Goal: Book appointment/travel/reservation

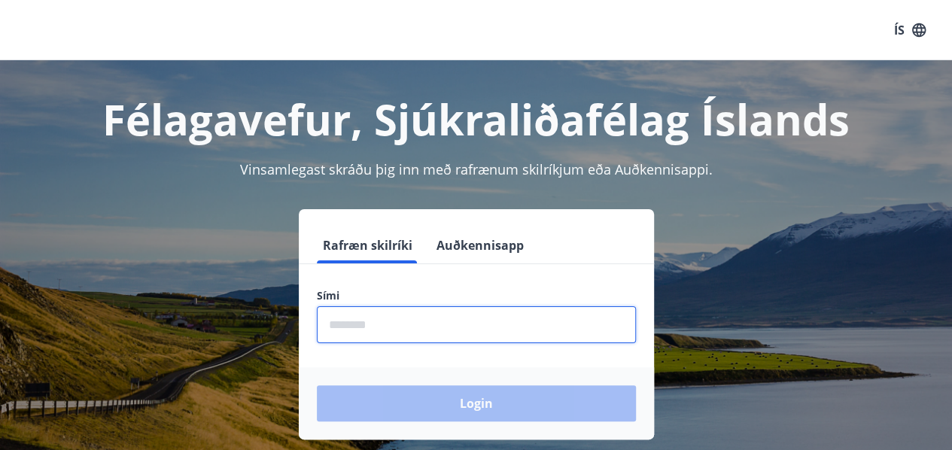
click at [387, 325] on input "phone" at bounding box center [476, 324] width 319 height 37
type input "********"
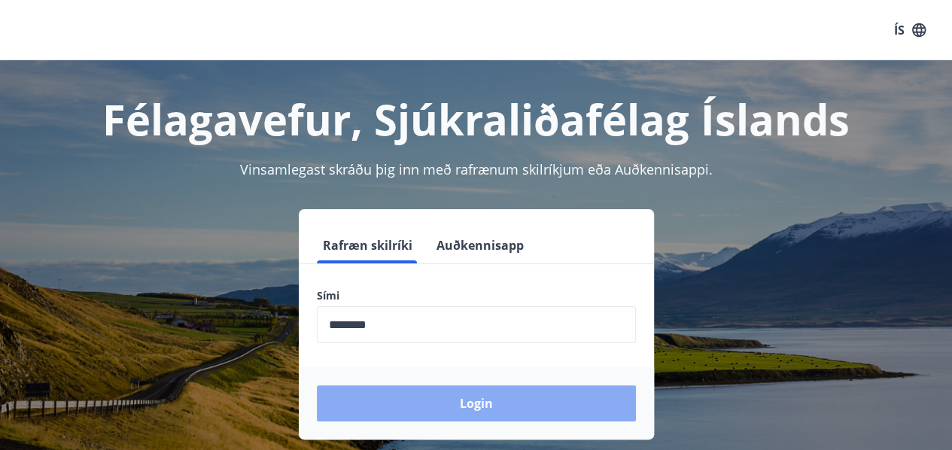
click at [478, 400] on button "Login" at bounding box center [476, 403] width 319 height 36
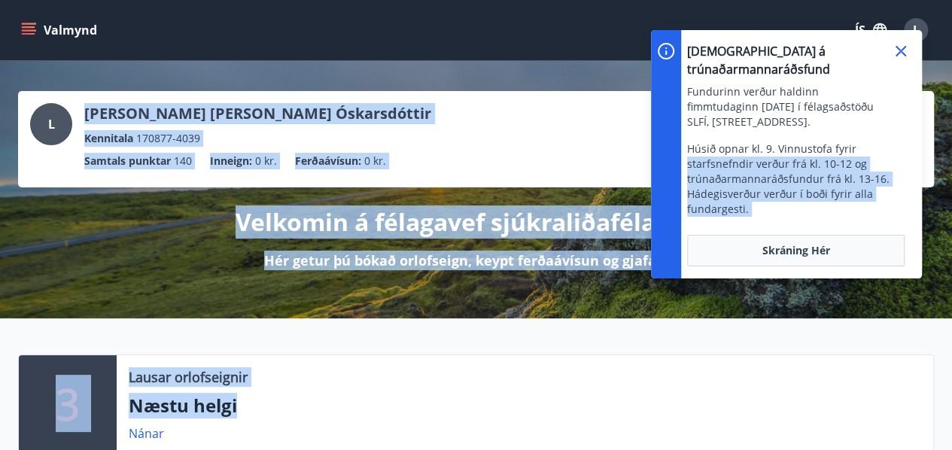
drag, startPoint x: 0, startPoint y: 0, endPoint x: 868, endPoint y: 104, distance: 874.1
click at [609, 126] on div "L Linda Björk Wolff Óskarsdóttir Kennitala 170877-4039" at bounding box center [476, 125] width 892 height 44
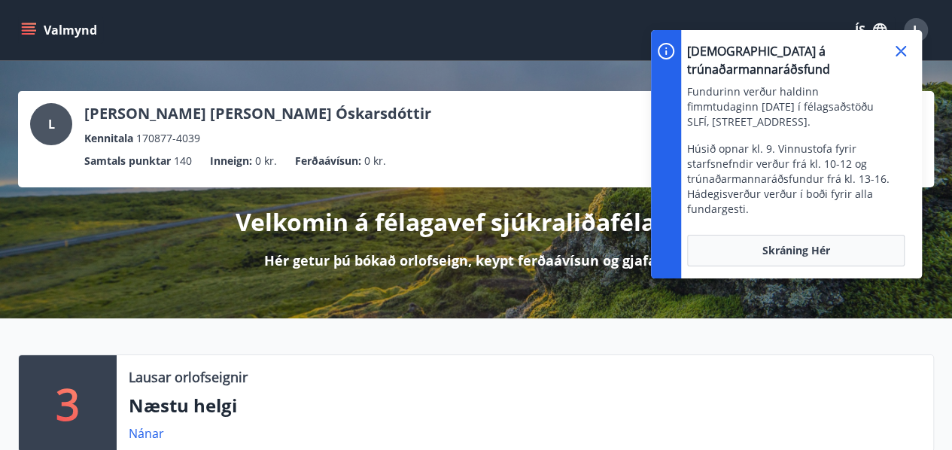
click at [897, 56] on icon at bounding box center [901, 51] width 18 height 18
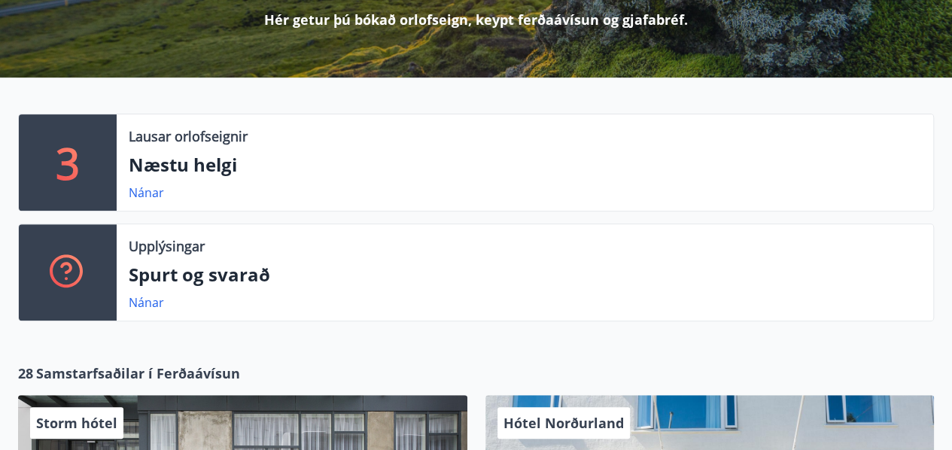
scroll to position [271, 0]
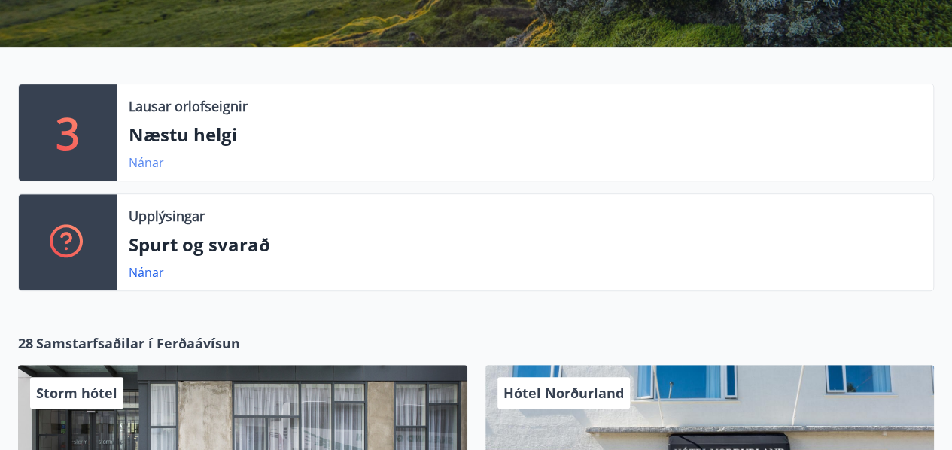
click at [147, 159] on link "Nánar" at bounding box center [146, 162] width 35 height 17
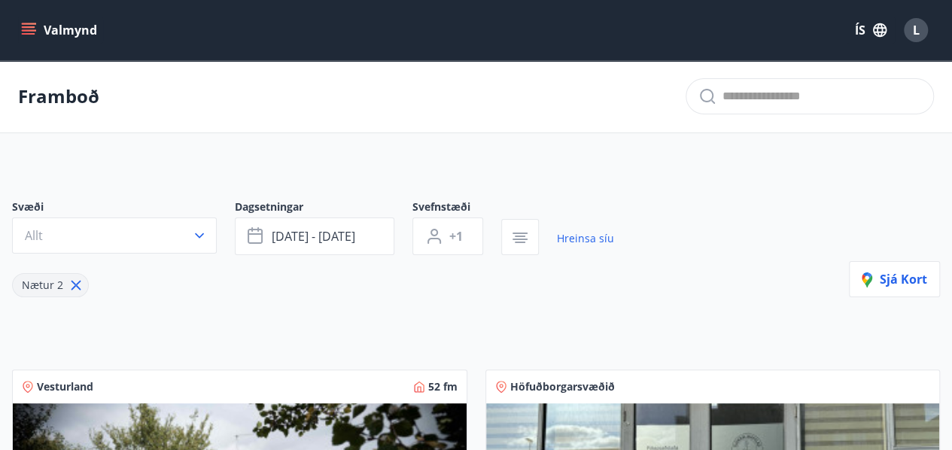
click at [23, 32] on icon "menu" at bounding box center [28, 30] width 15 height 15
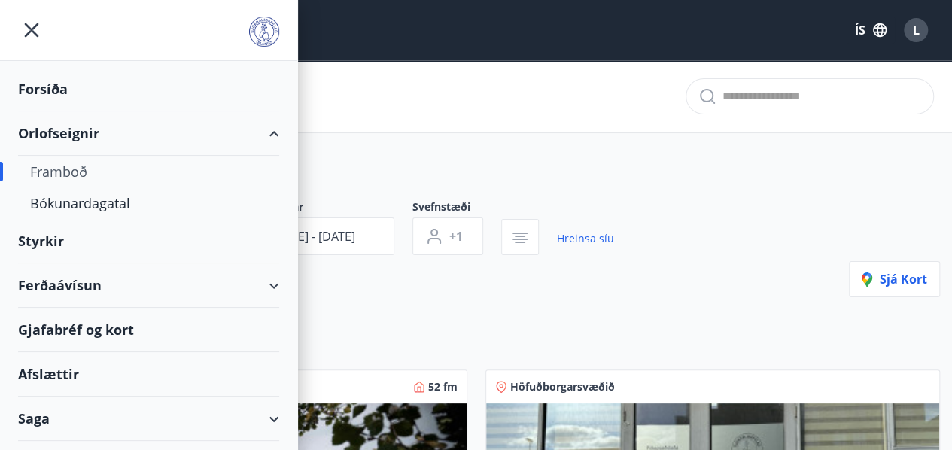
click at [75, 138] on div "Orlofseignir" at bounding box center [148, 133] width 261 height 44
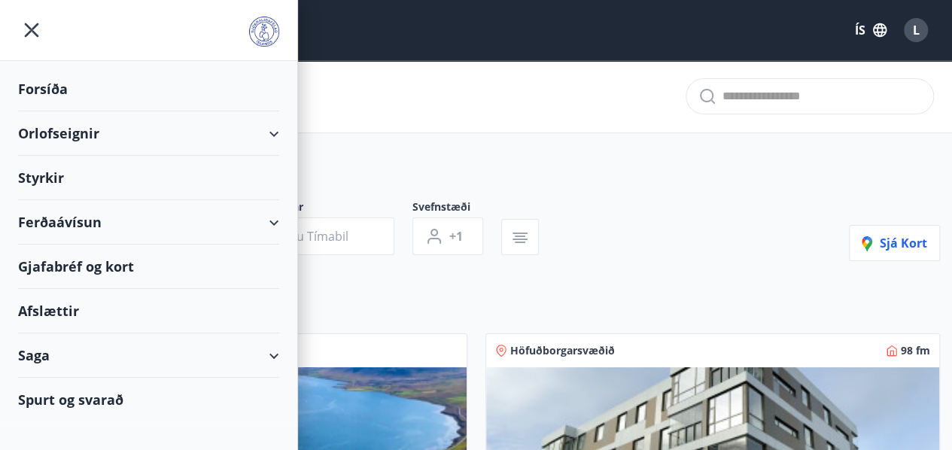
type input "*"
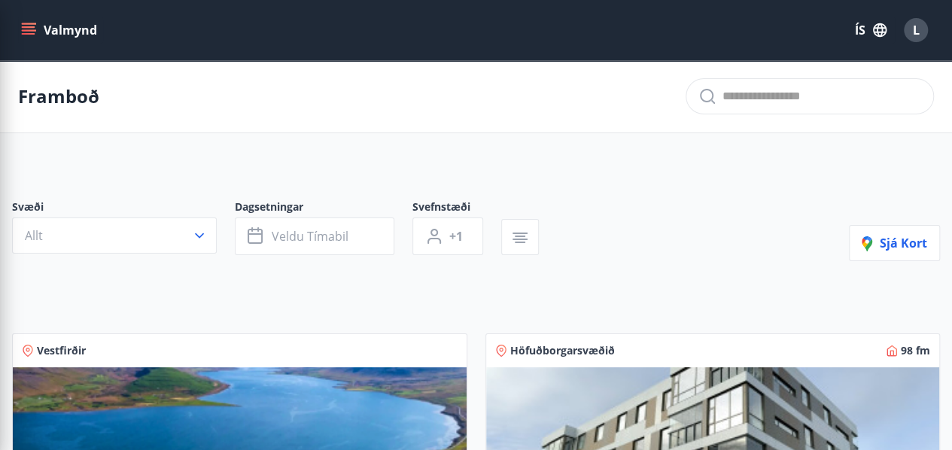
click at [455, 99] on div "Framboð" at bounding box center [476, 96] width 952 height 73
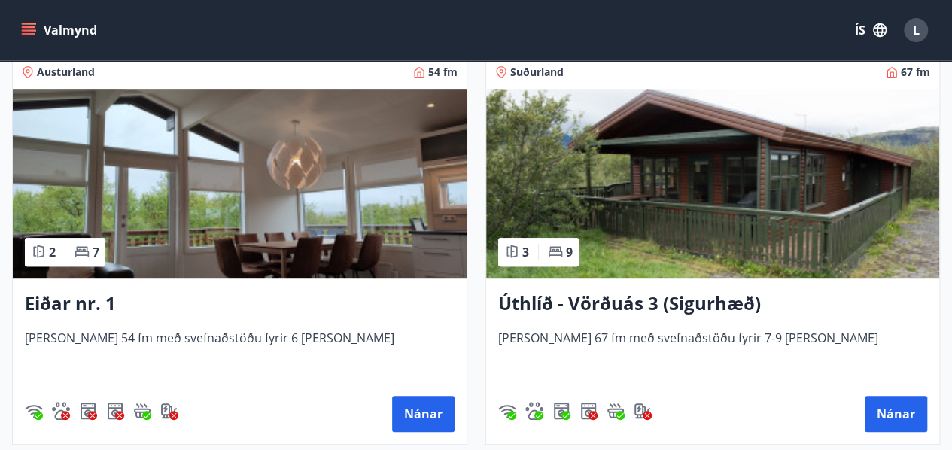
scroll to position [3132, 0]
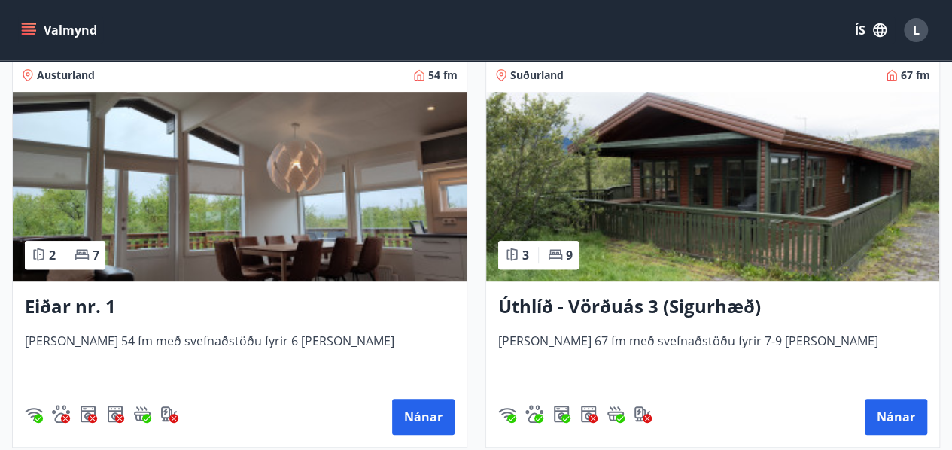
click at [691, 261] on img at bounding box center [713, 187] width 454 height 190
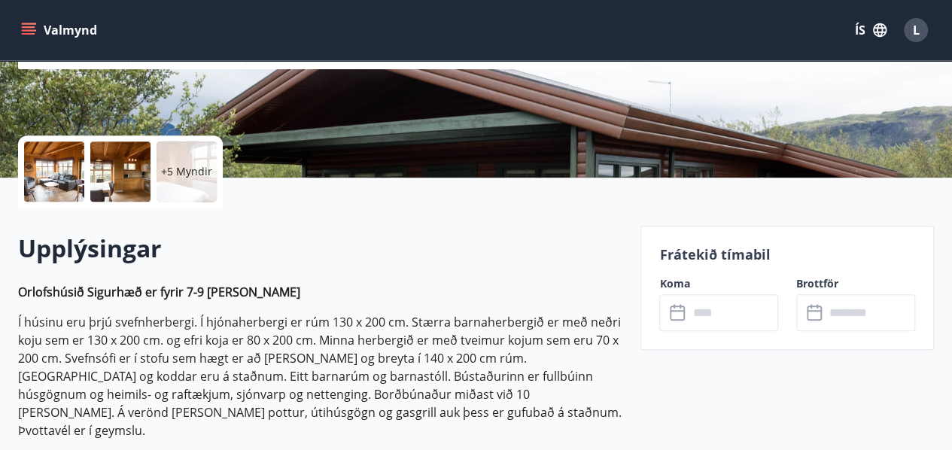
scroll to position [271, 0]
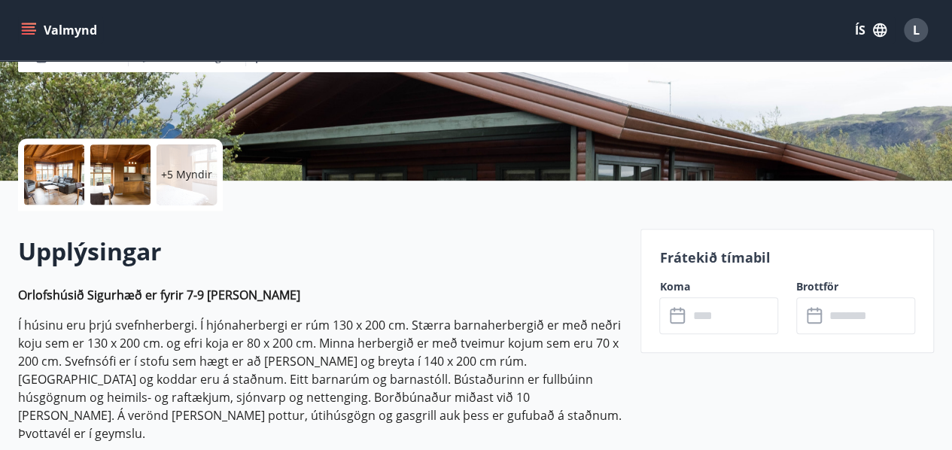
click at [684, 314] on icon at bounding box center [677, 316] width 15 height 15
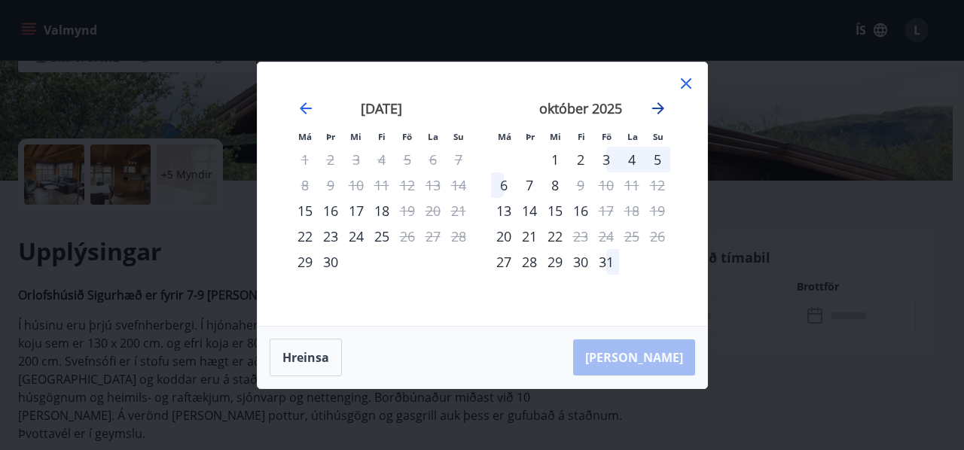
click at [658, 111] on icon "Move forward to switch to the next month." at bounding box center [658, 108] width 18 height 18
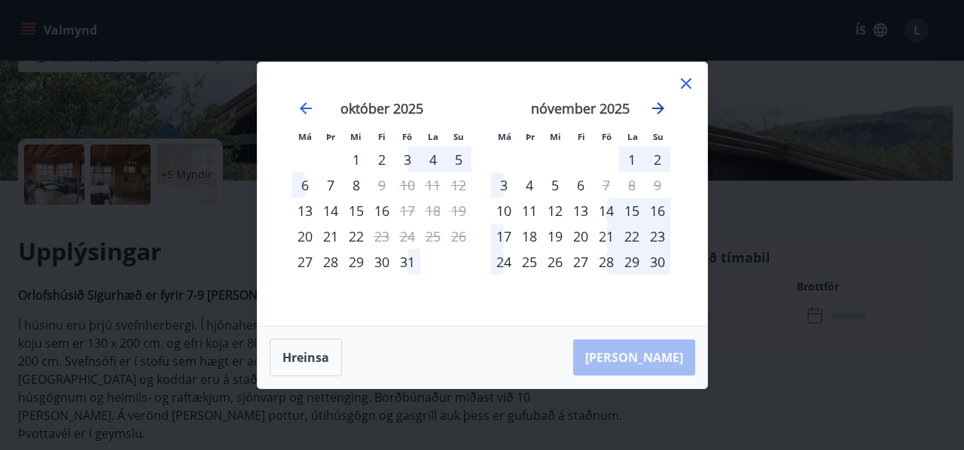
click at [658, 111] on icon "Move forward to switch to the next month." at bounding box center [658, 108] width 18 height 18
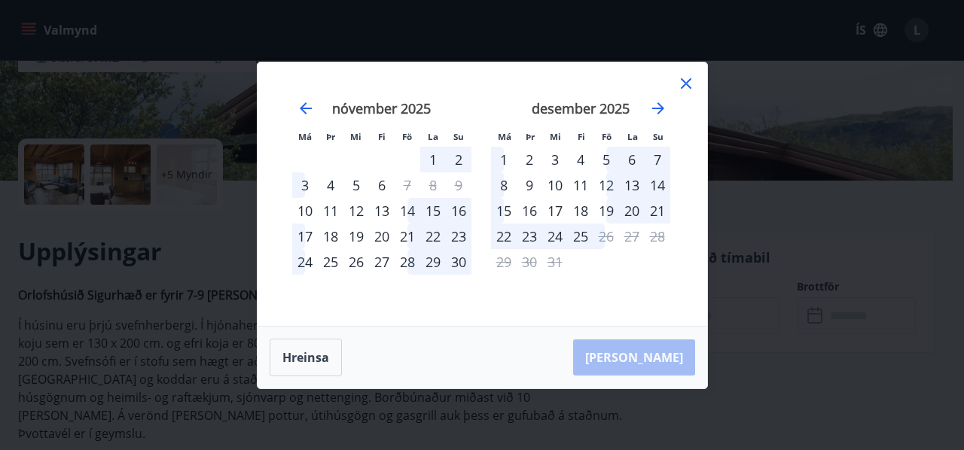
click at [611, 209] on div "19" at bounding box center [606, 211] width 26 height 26
click at [613, 208] on div "19" at bounding box center [606, 211] width 26 height 26
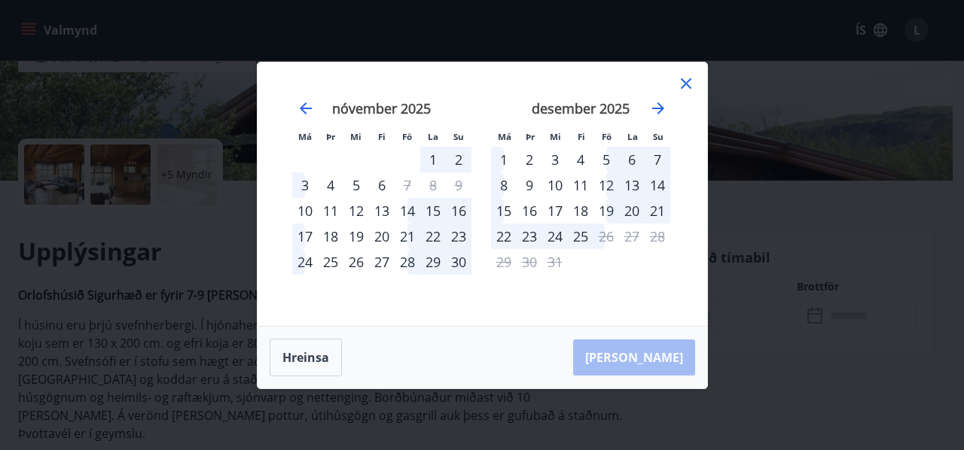
click at [631, 209] on div "20" at bounding box center [632, 211] width 26 height 26
click at [659, 216] on div "21" at bounding box center [657, 211] width 26 height 26
click at [583, 210] on div "18" at bounding box center [581, 211] width 26 height 26
click at [611, 206] on div "19" at bounding box center [606, 211] width 26 height 26
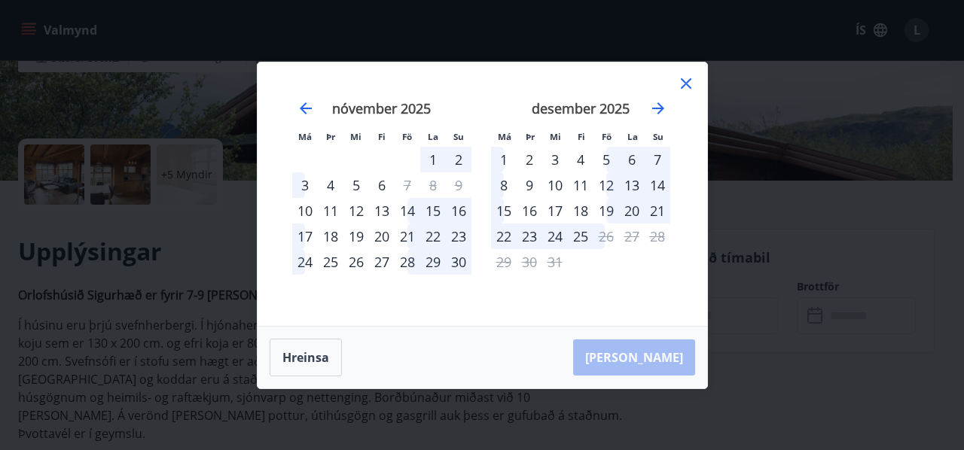
click at [611, 206] on div "19" at bounding box center [606, 211] width 26 height 26
click at [653, 364] on div "Hreinsa Taka Frá" at bounding box center [481, 358] width 449 height 62
click at [604, 209] on div "19" at bounding box center [606, 211] width 26 height 26
click at [616, 207] on div "19" at bounding box center [606, 211] width 26 height 26
click at [610, 207] on div "19" at bounding box center [606, 211] width 26 height 26
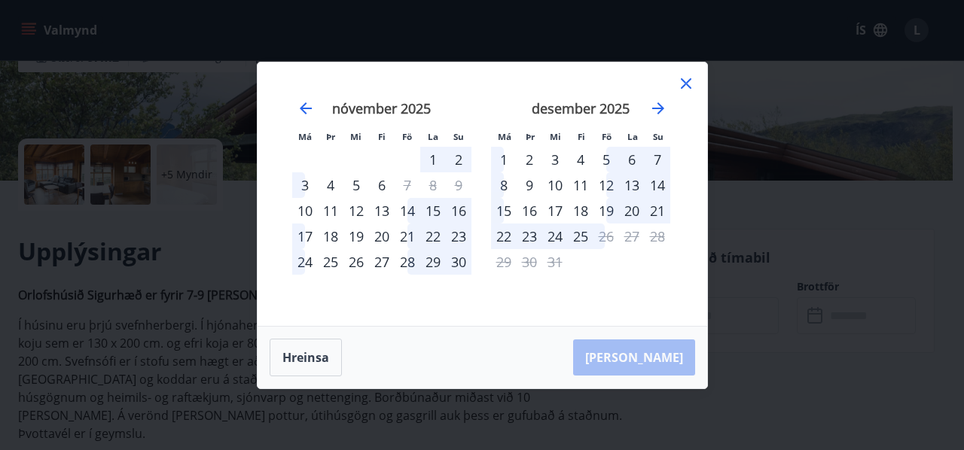
click at [610, 207] on div "19" at bounding box center [606, 211] width 26 height 26
click at [304, 105] on icon "Move backward to switch to the previous month." at bounding box center [306, 108] width 12 height 12
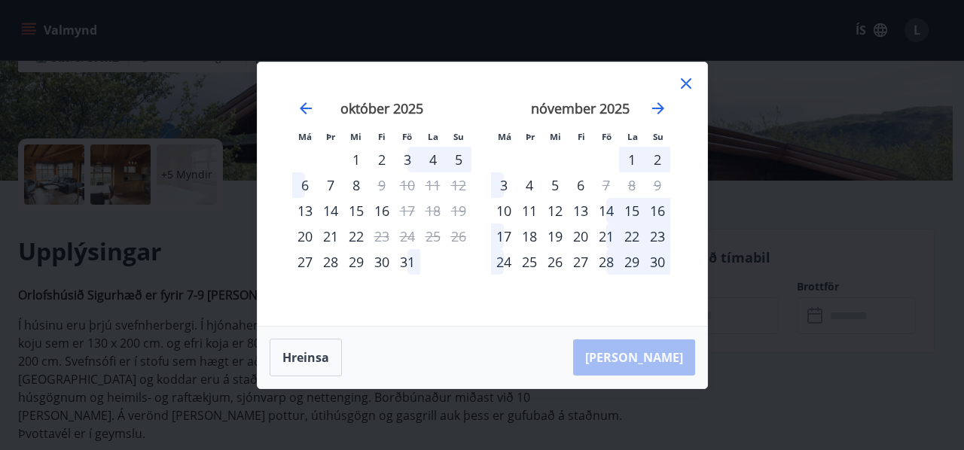
click at [494, 242] on div "17" at bounding box center [504, 237] width 26 height 26
click at [629, 246] on div "22" at bounding box center [632, 237] width 26 height 26
click at [638, 267] on div "29" at bounding box center [632, 262] width 26 height 26
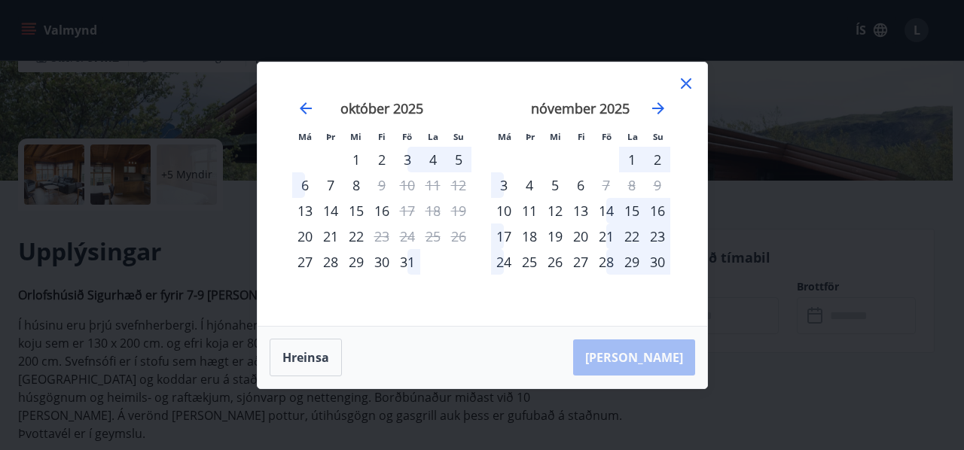
click at [524, 264] on div "25" at bounding box center [529, 262] width 26 height 26
click at [559, 264] on div "26" at bounding box center [555, 262] width 26 height 26
click at [364, 208] on div "15" at bounding box center [356, 211] width 26 height 26
click at [303, 109] on icon "Move backward to switch to the previous month." at bounding box center [306, 108] width 12 height 12
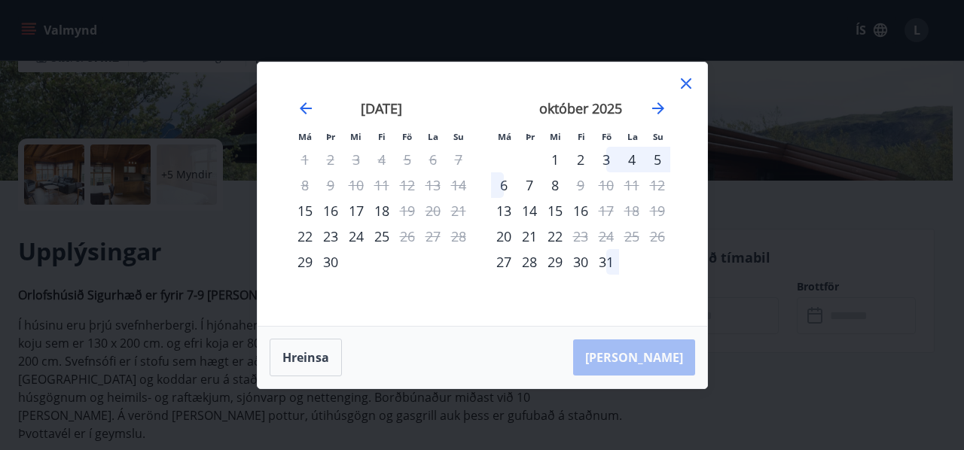
click at [633, 153] on div "4" at bounding box center [632, 160] width 26 height 26
click at [380, 214] on div "18" at bounding box center [382, 211] width 26 height 26
click at [684, 84] on icon at bounding box center [686, 83] width 11 height 11
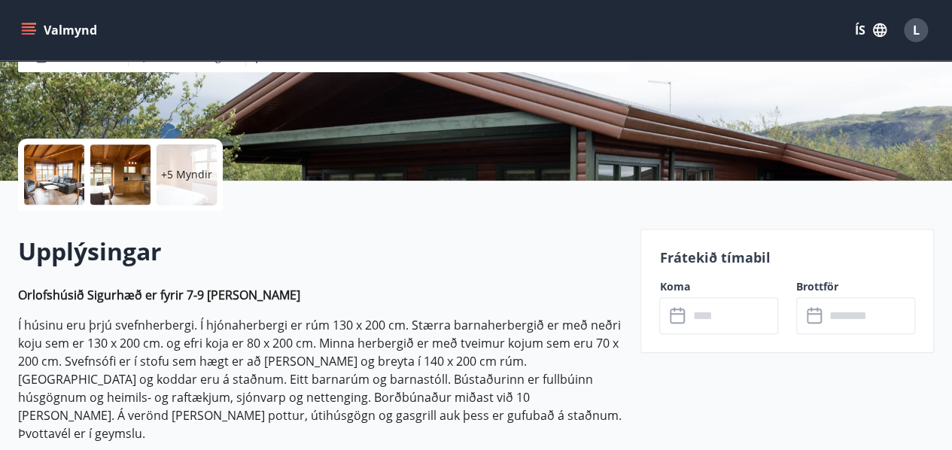
scroll to position [0, 0]
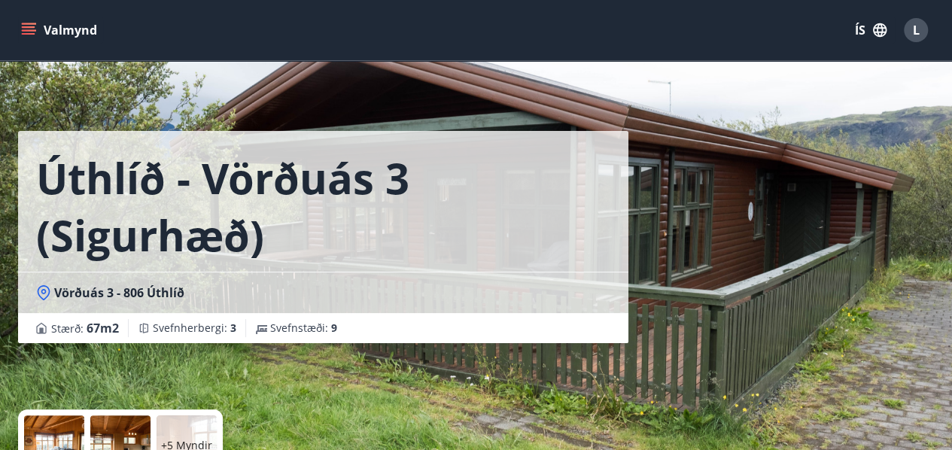
click at [35, 31] on icon "menu" at bounding box center [30, 30] width 17 height 2
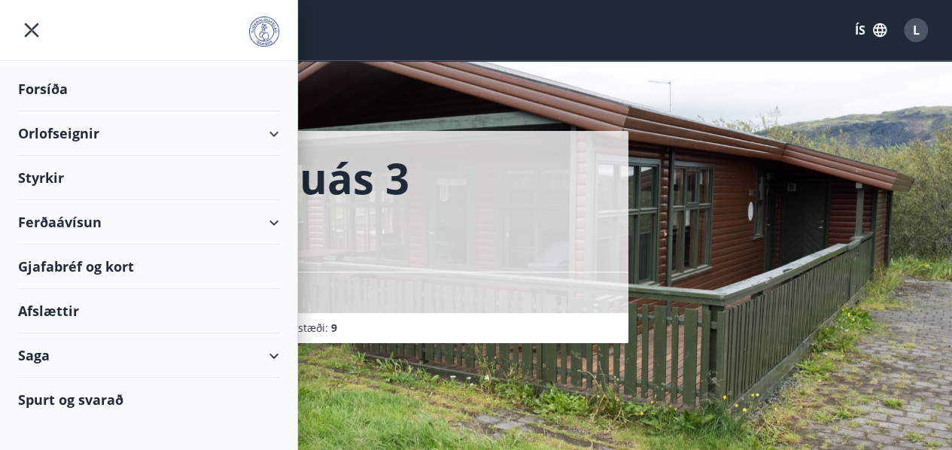
click at [65, 135] on div "Orlofseignir" at bounding box center [148, 133] width 261 height 44
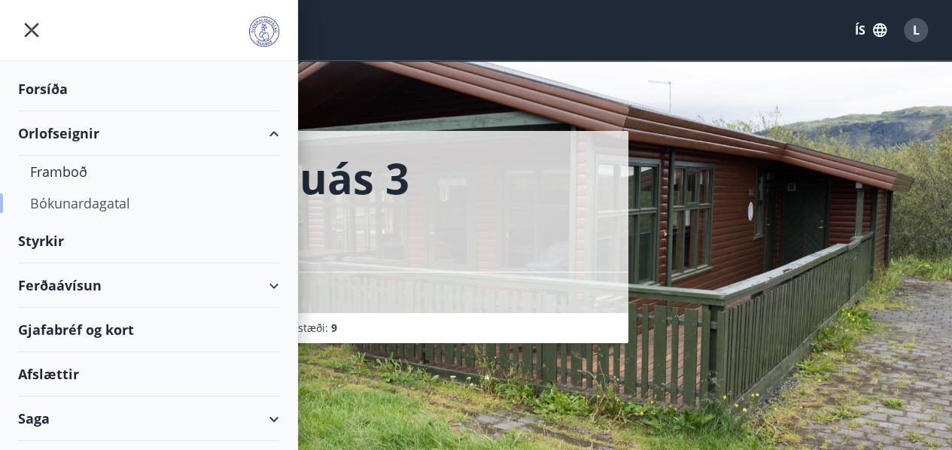
click at [69, 212] on div "Bókunardagatal" at bounding box center [148, 203] width 237 height 32
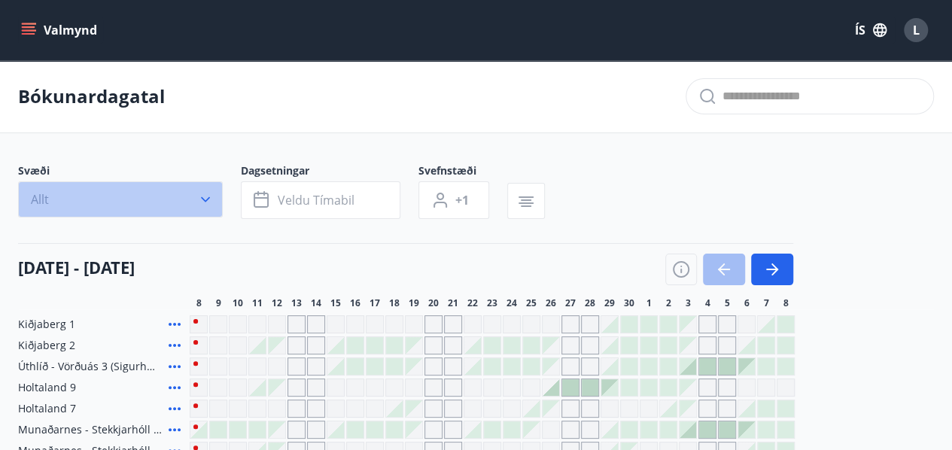
click at [205, 198] on icon "button" at bounding box center [205, 199] width 15 height 15
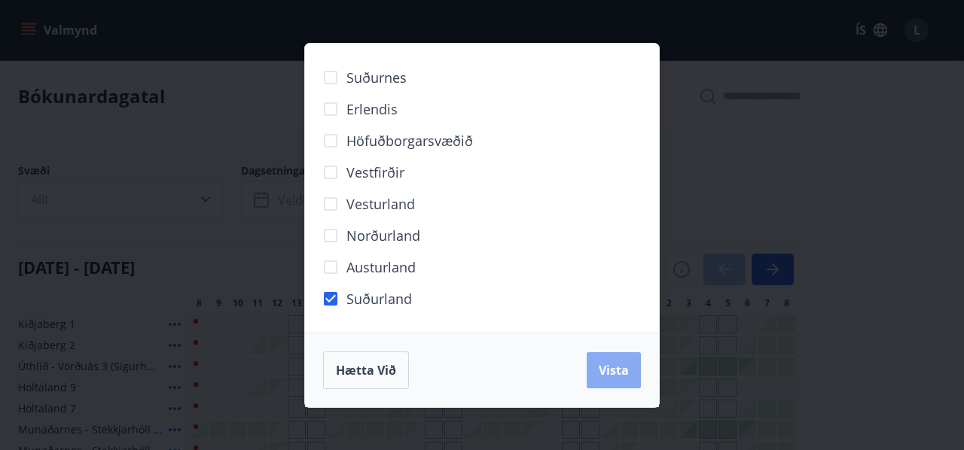
click at [614, 379] on button "Vista" at bounding box center [613, 370] width 54 height 36
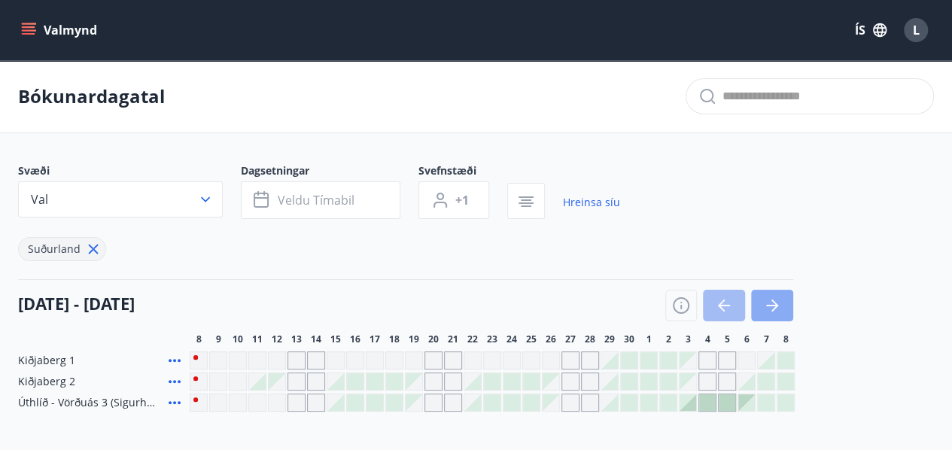
click at [780, 305] on icon "button" at bounding box center [772, 306] width 18 height 18
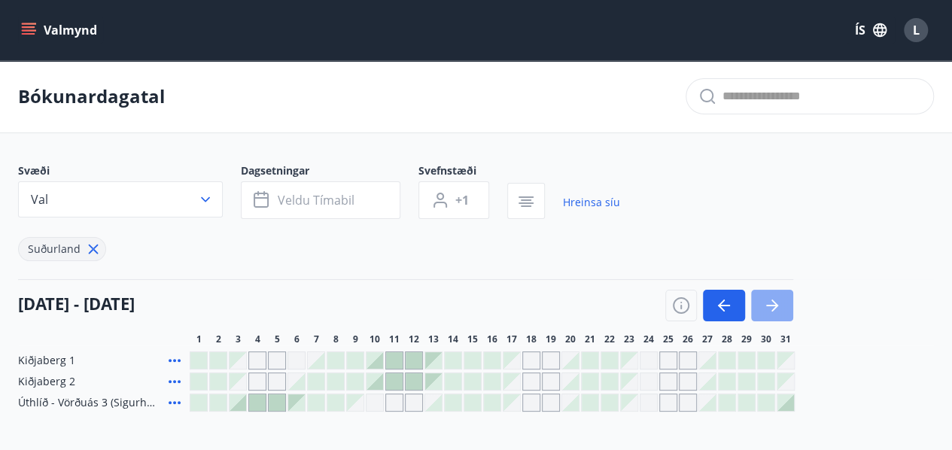
click at [780, 305] on icon "button" at bounding box center [772, 306] width 18 height 18
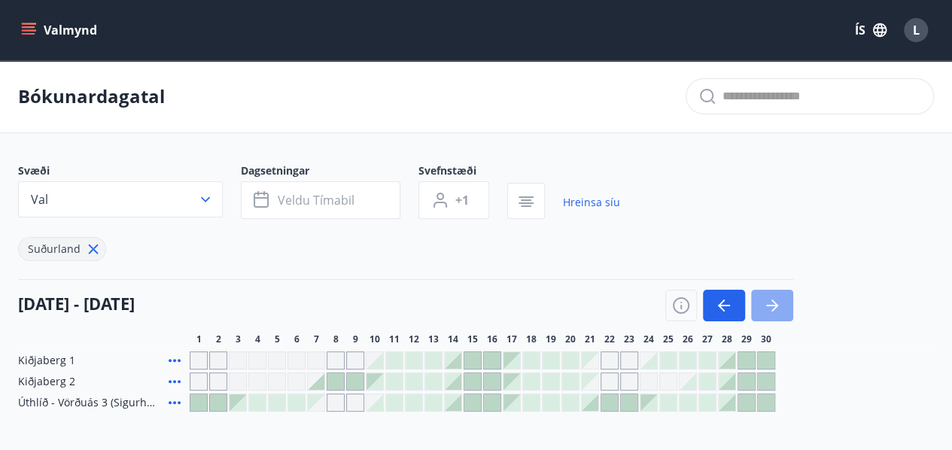
click at [780, 305] on icon "button" at bounding box center [772, 306] width 18 height 18
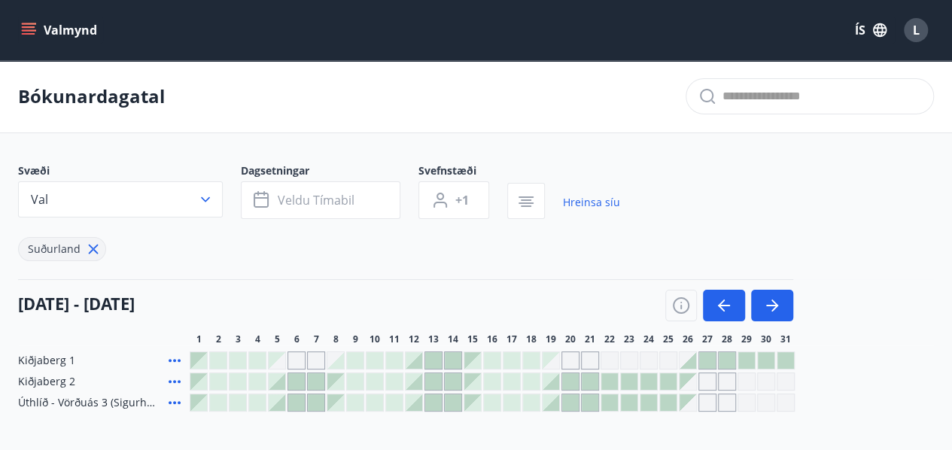
click at [557, 401] on div at bounding box center [551, 402] width 17 height 17
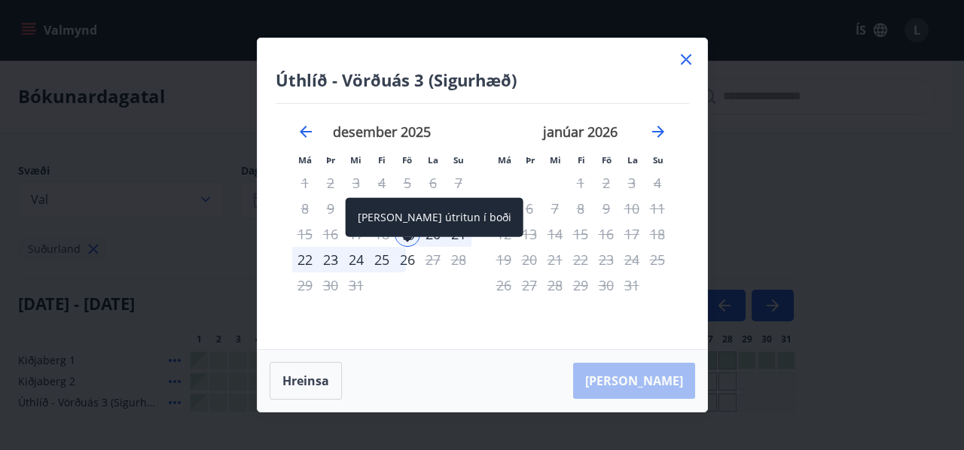
click at [401, 258] on div "26" at bounding box center [407, 260] width 26 height 26
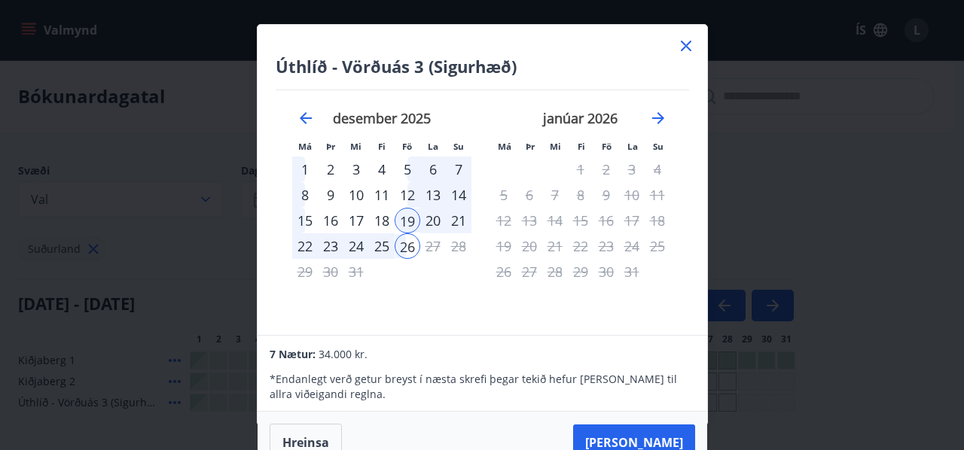
click at [684, 43] on icon at bounding box center [686, 46] width 11 height 11
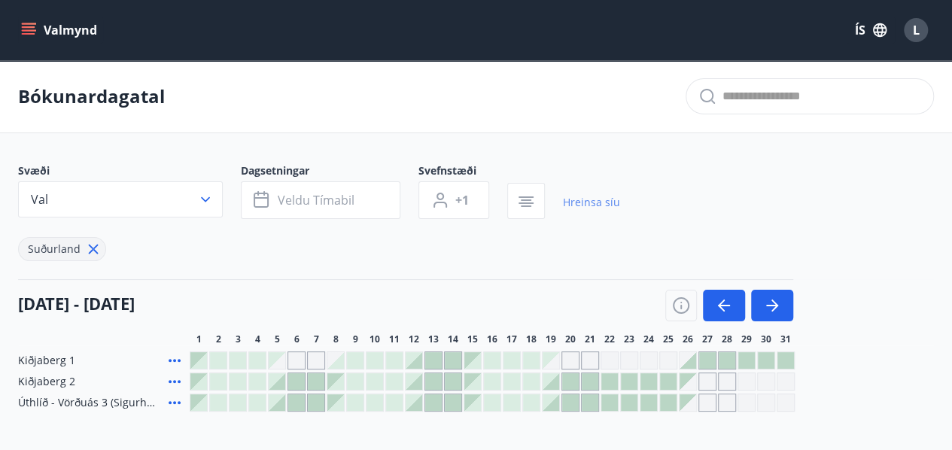
click at [597, 202] on link "Hreinsa síu" at bounding box center [591, 202] width 57 height 33
